Goal: Find specific page/section: Find specific page/section

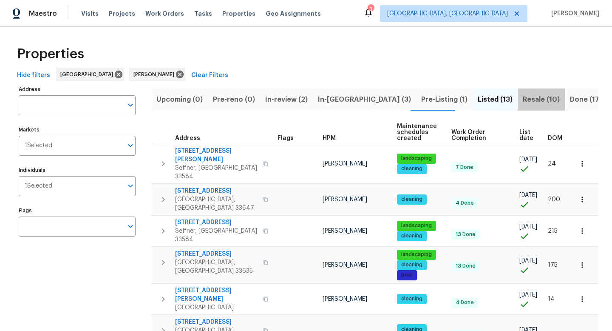
click at [523, 98] on span "Resale (10)" at bounding box center [541, 100] width 37 height 12
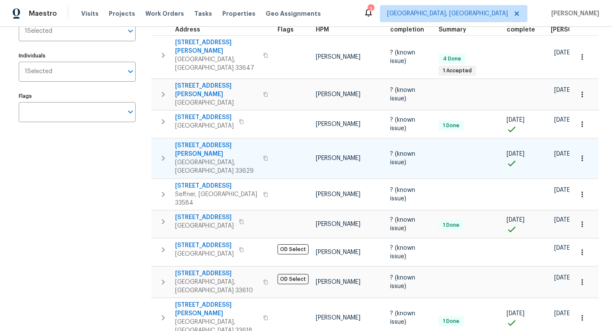
scroll to position [121, 0]
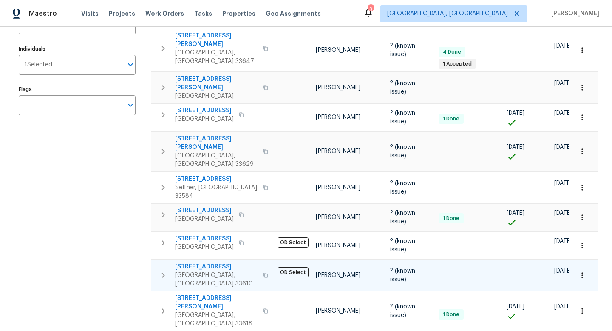
click at [204, 262] on span "[STREET_ADDRESS]" at bounding box center [216, 266] width 83 height 9
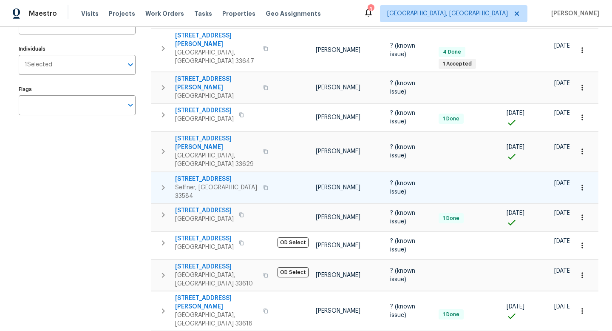
scroll to position [0, 0]
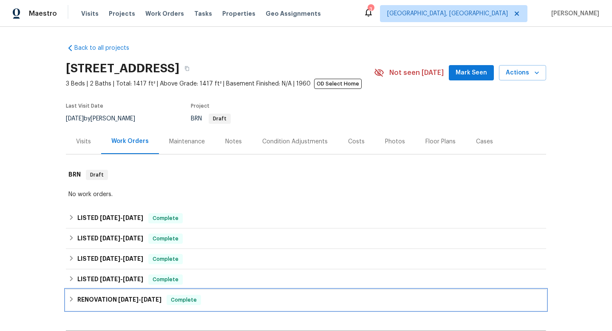
click at [105, 295] on h6 "RENOVATION 1/17/25 - 5/15/25" at bounding box center [119, 300] width 84 height 10
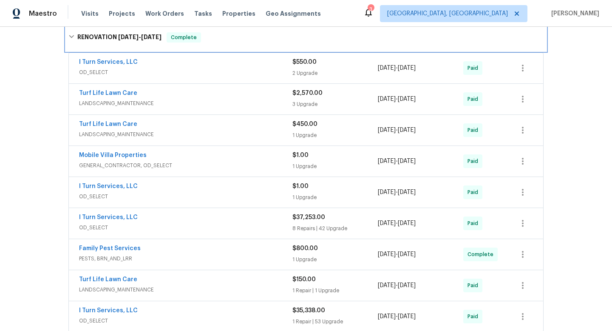
scroll to position [272, 0]
